Goal: Complete application form

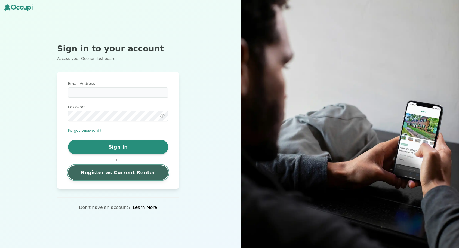
click at [114, 173] on link "Register as Current Renter" at bounding box center [118, 172] width 100 height 15
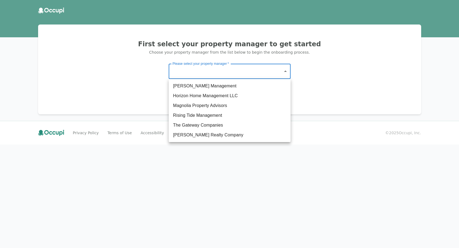
click at [236, 72] on body "First select your property manager to get started Choose your property manager …" at bounding box center [229, 124] width 459 height 248
click at [206, 125] on li "The Gateway Companies" at bounding box center [230, 125] width 122 height 10
type input "**********"
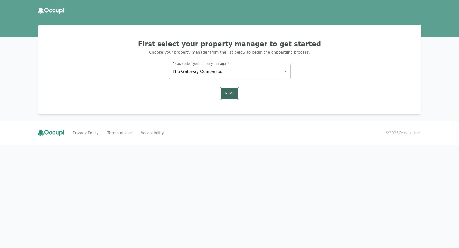
click at [234, 93] on button "Next" at bounding box center [230, 93] width 18 height 11
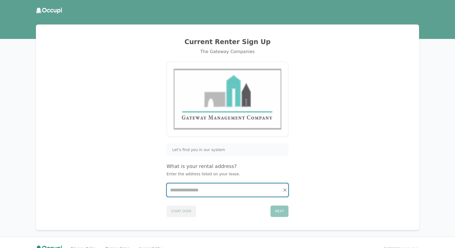
click at [197, 189] on input "Start typing..." at bounding box center [227, 190] width 121 height 13
type input "*"
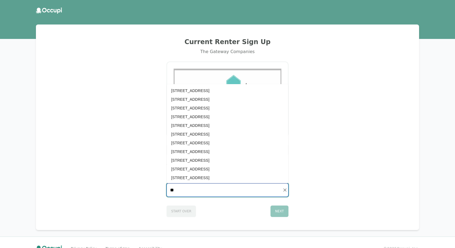
type input "***"
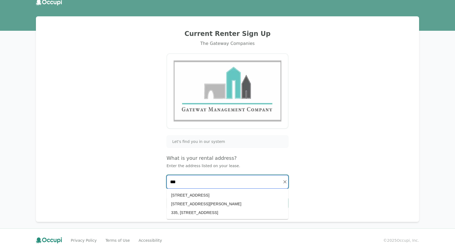
scroll to position [12, 0]
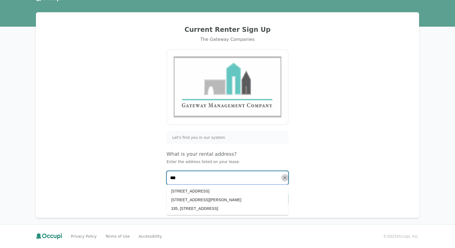
click at [285, 179] on icon "Clear" at bounding box center [284, 177] width 5 height 5
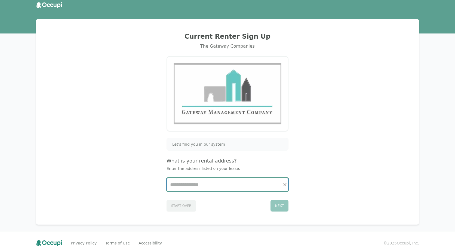
scroll to position [0, 0]
